Goal: Navigation & Orientation: Understand site structure

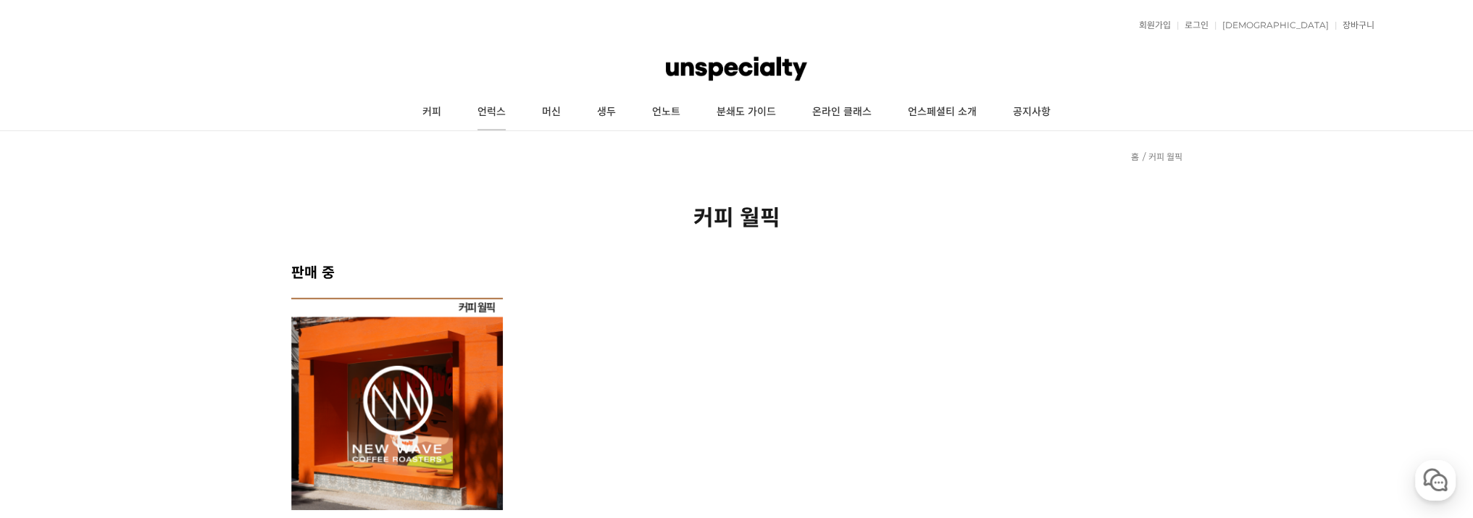
click at [481, 120] on link "언럭스" at bounding box center [491, 112] width 64 height 36
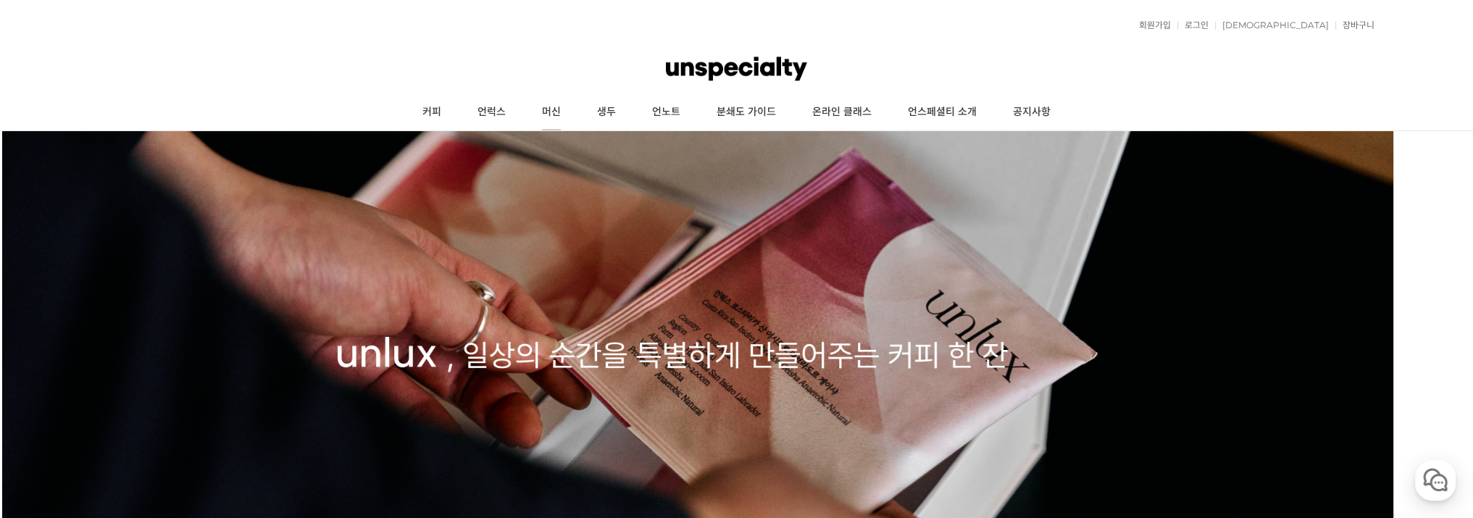
click at [556, 115] on link "머신" at bounding box center [551, 112] width 55 height 36
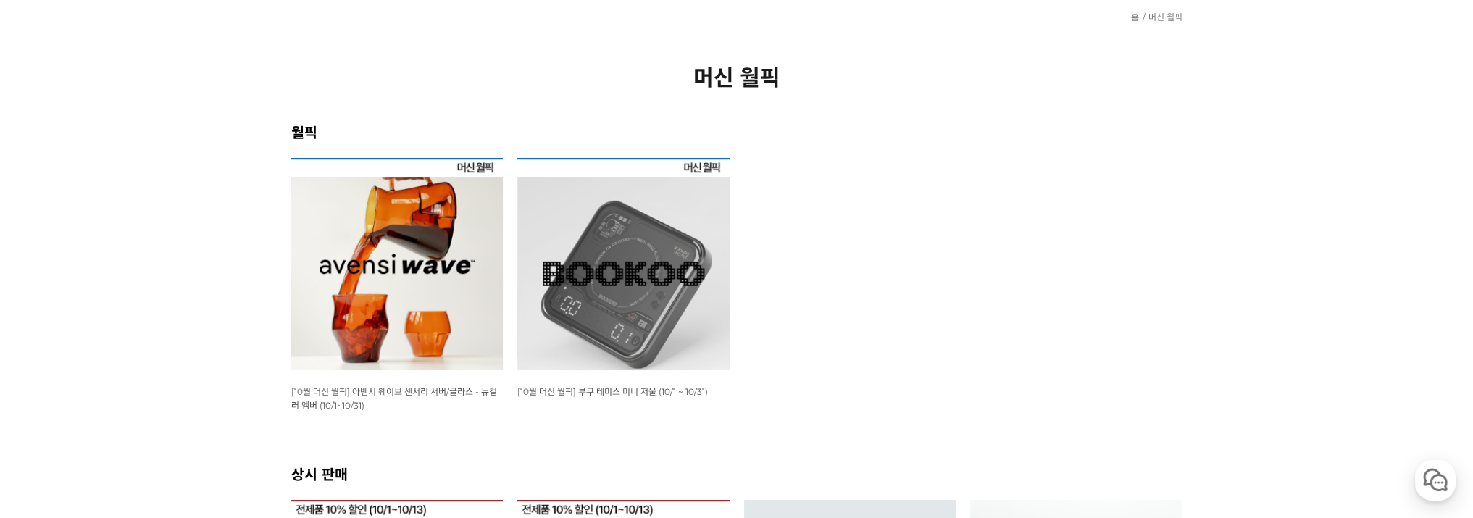
scroll to position [72, 0]
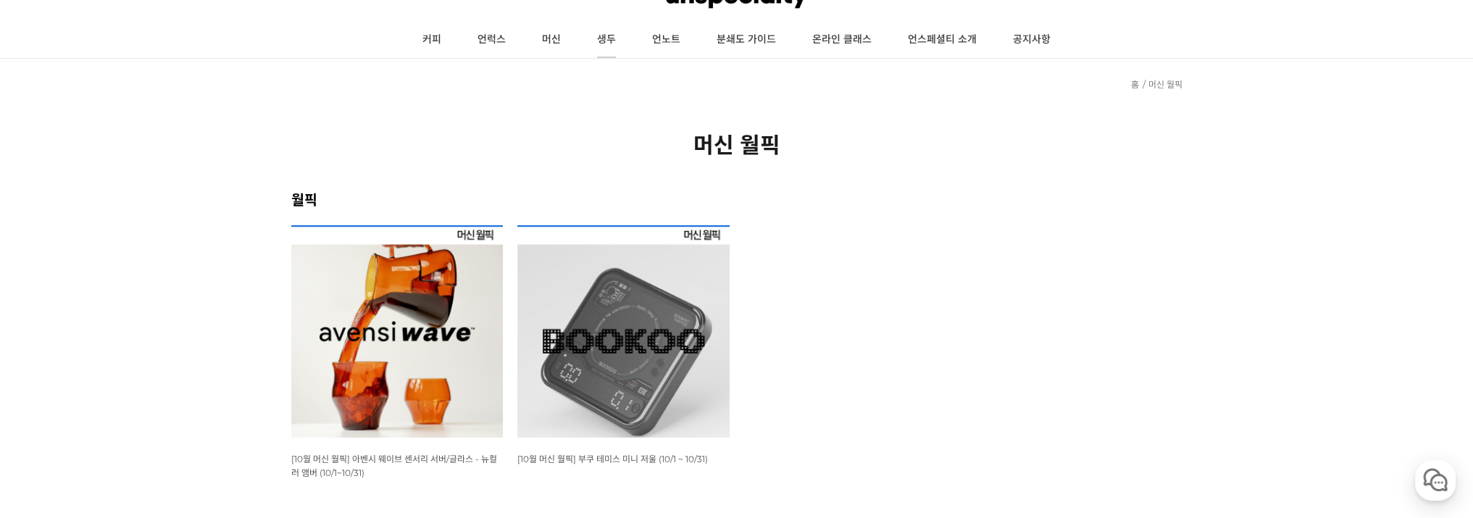
click at [619, 46] on link "생두" at bounding box center [606, 40] width 55 height 36
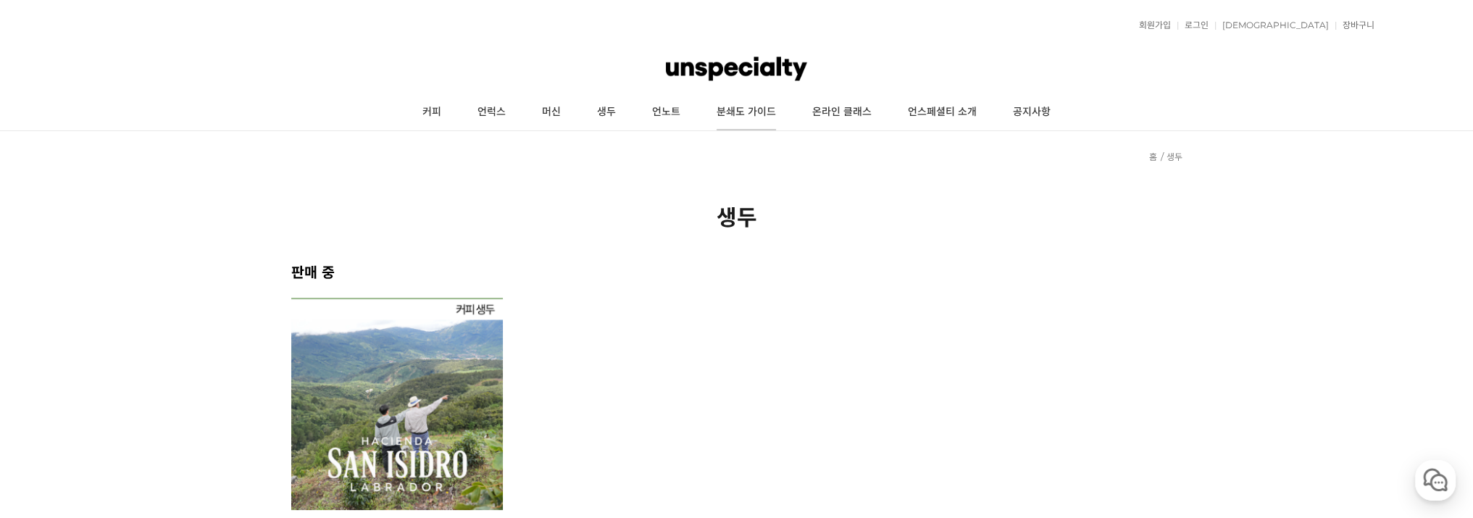
click at [765, 123] on link "분쇄도 가이드" at bounding box center [747, 112] width 96 height 36
click at [846, 110] on link "온라인 클래스" at bounding box center [842, 112] width 96 height 36
